Goal: Navigation & Orientation: Find specific page/section

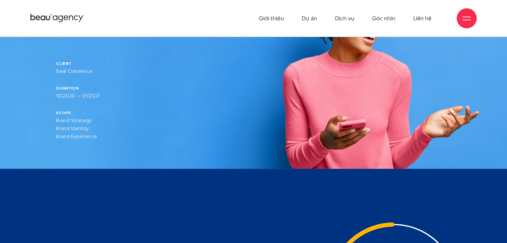
scroll to position [100, 0]
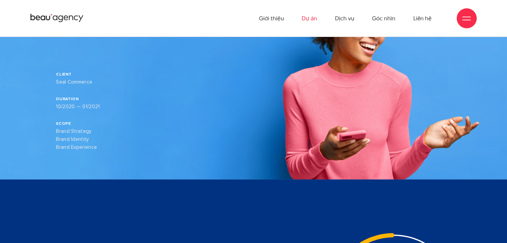
click at [307, 16] on link "Dự án" at bounding box center [309, 18] width 15 height 37
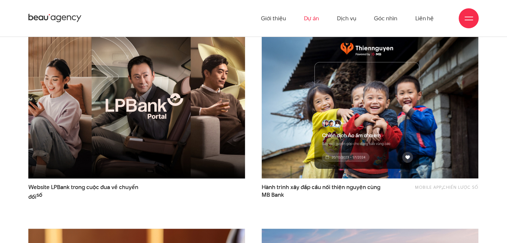
scroll to position [200, 0]
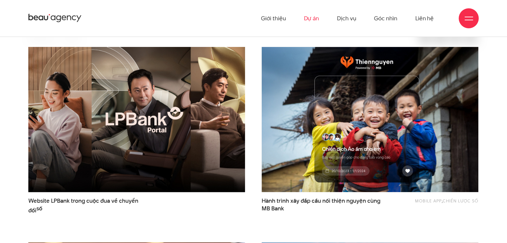
click at [69, 117] on img at bounding box center [137, 120] width 238 height 160
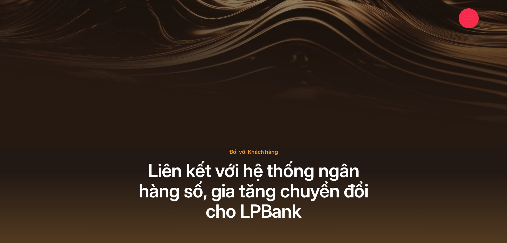
scroll to position [3631, 0]
